Goal: Information Seeking & Learning: Learn about a topic

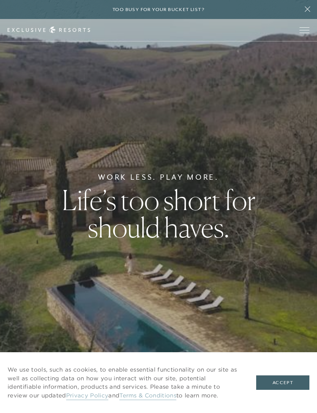
click at [277, 380] on button "Accept" at bounding box center [282, 383] width 53 height 14
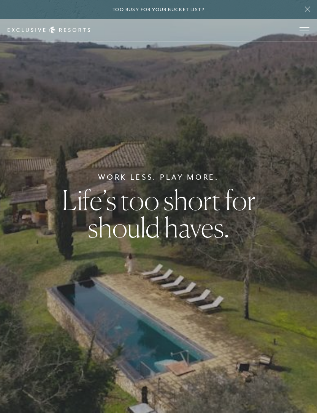
click at [306, 29] on span "Open navigation" at bounding box center [305, 29] width 10 height 5
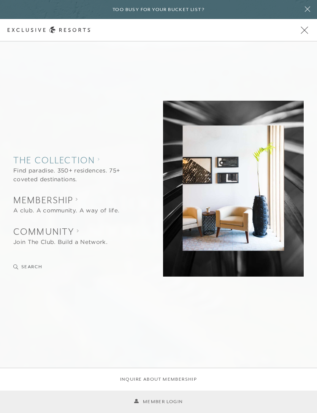
click at [59, 165] on collection "The Collection" at bounding box center [73, 160] width 120 height 13
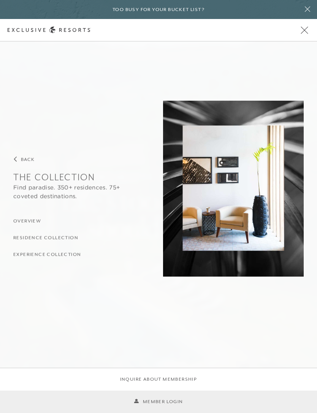
click at [72, 240] on h3 "Residence Collection" at bounding box center [45, 238] width 65 height 7
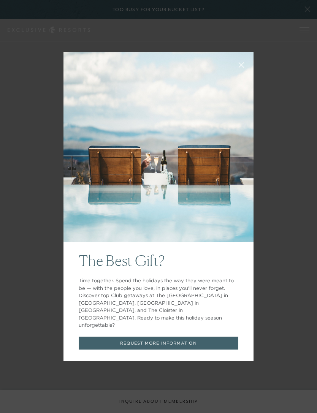
click at [191, 337] on link "REQUEST MORE INFORMATION" at bounding box center [159, 343] width 160 height 13
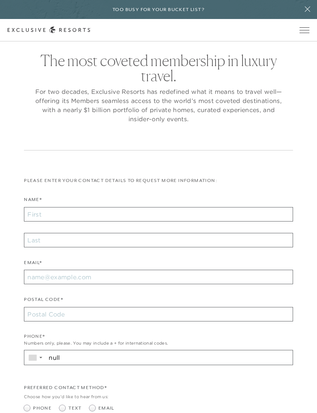
checkbox input "false"
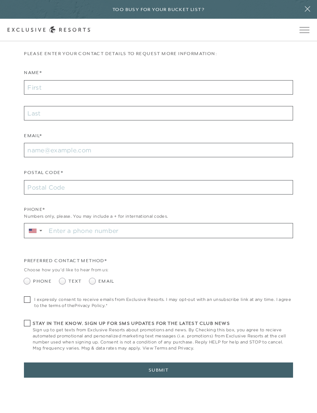
scroll to position [127, 0]
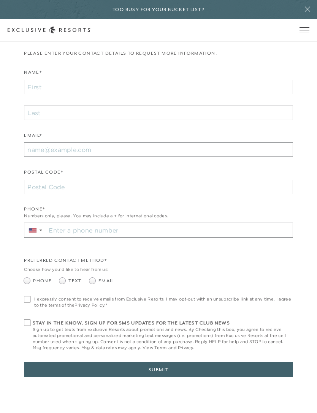
click at [309, 30] on span "Open navigation" at bounding box center [305, 30] width 10 height 0
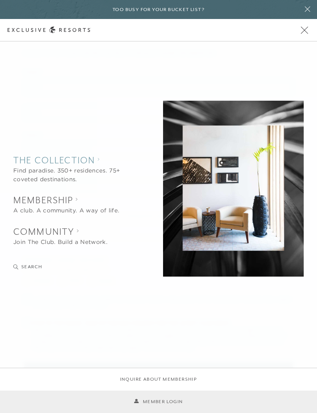
click at [65, 167] on collection "The Collection" at bounding box center [73, 160] width 120 height 13
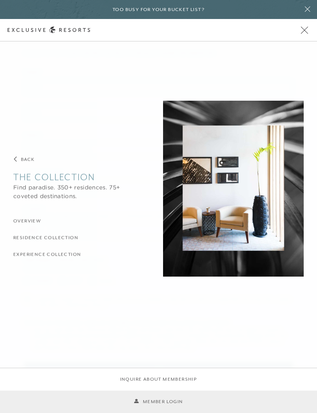
click at [68, 184] on collection "The Collection" at bounding box center [73, 177] width 120 height 13
click at [67, 242] on h3 "Residence Collection" at bounding box center [45, 238] width 65 height 7
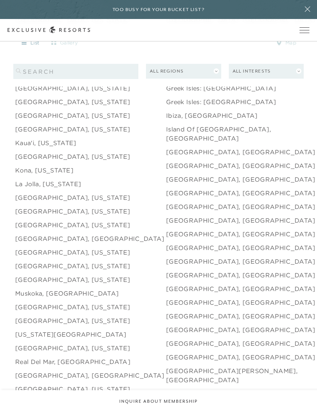
scroll to position [938, 0]
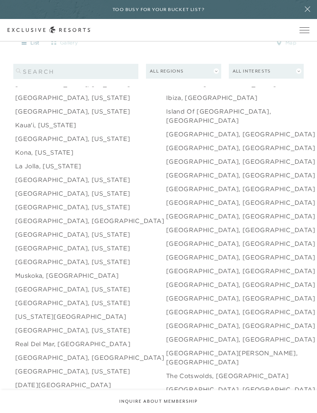
click at [29, 102] on link "[GEOGRAPHIC_DATA], [US_STATE]" at bounding box center [72, 97] width 115 height 9
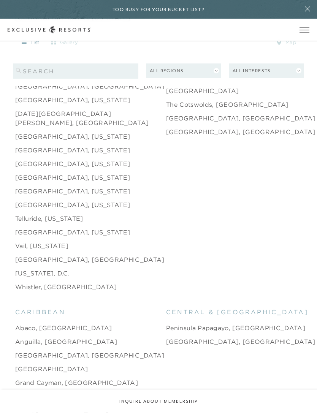
scroll to position [1209, 0]
click at [23, 127] on link "[DATE][GEOGRAPHIC_DATA][PERSON_NAME], [GEOGRAPHIC_DATA]" at bounding box center [90, 118] width 151 height 18
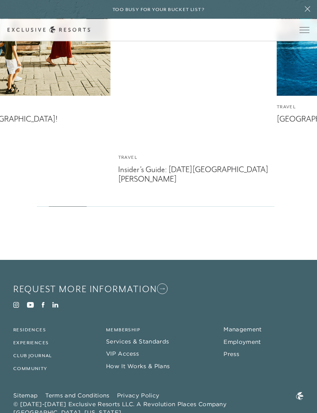
scroll to position [1824, 0]
